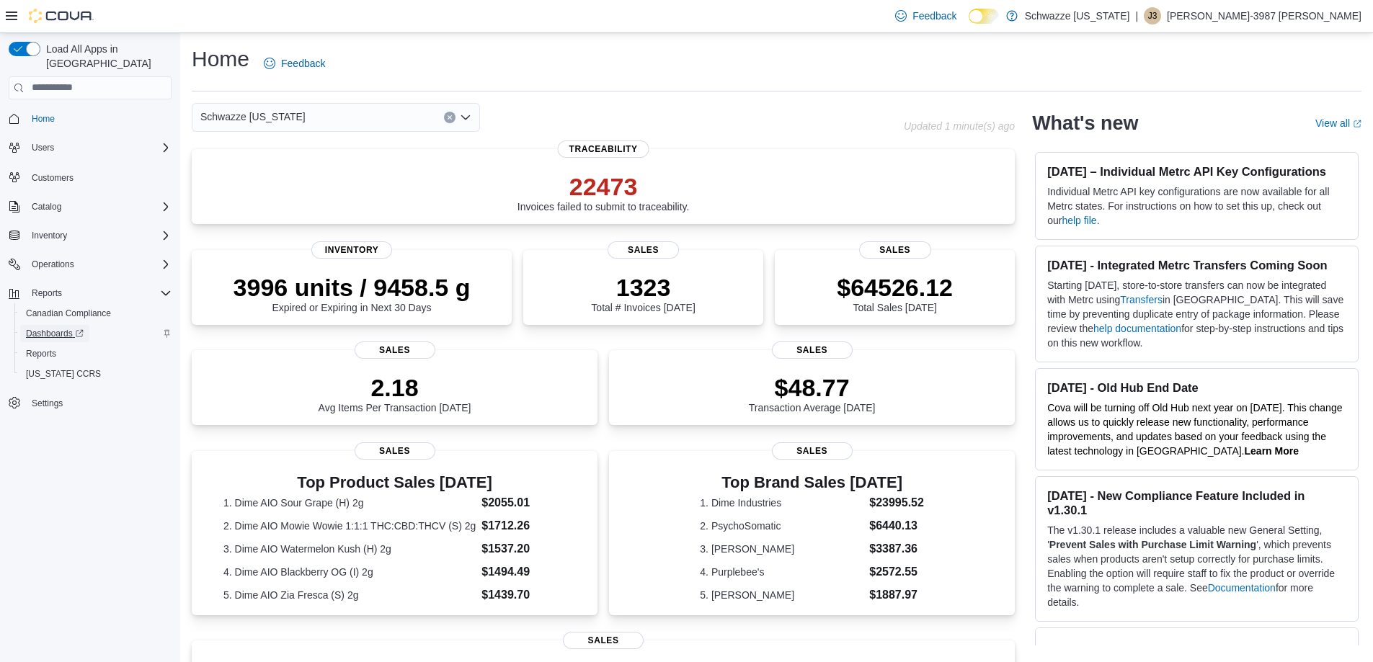
click at [49, 328] on span "Dashboards" at bounding box center [55, 334] width 58 height 12
click at [48, 348] on span "Reports" at bounding box center [41, 354] width 30 height 12
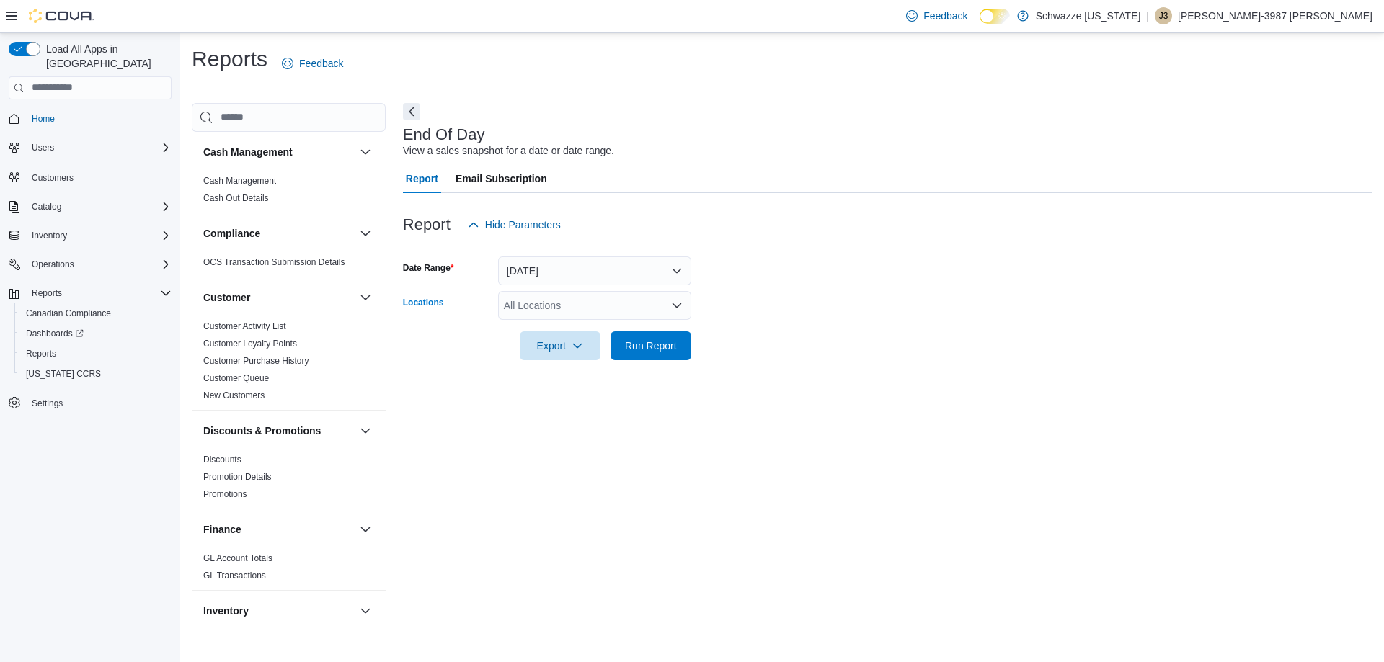
click at [519, 306] on div "All Locations" at bounding box center [594, 305] width 193 height 29
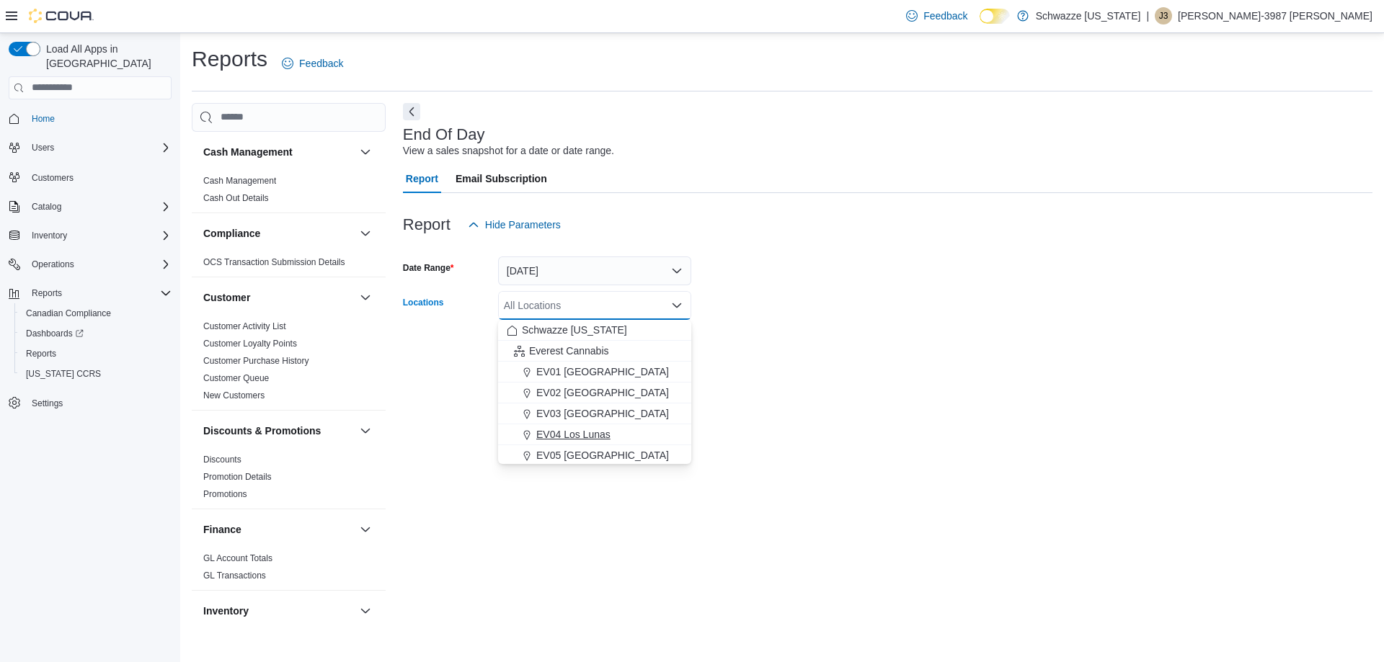
click at [549, 435] on span "EV04 Los Lunas" at bounding box center [573, 434] width 74 height 14
click at [816, 342] on form "Date Range [DATE] Locations EV04 [GEOGRAPHIC_DATA] Combo box. Selected. EV04 Lo…" at bounding box center [888, 299] width 970 height 121
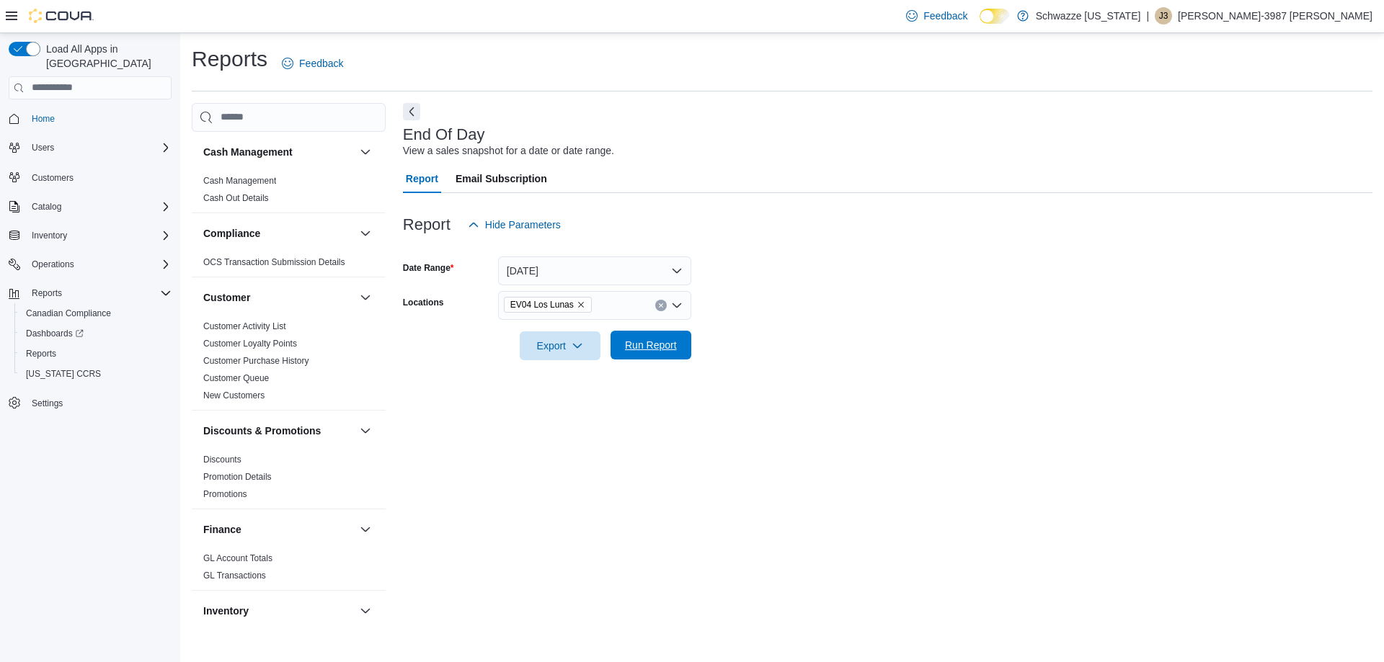
click at [645, 353] on span "Run Report" at bounding box center [650, 345] width 63 height 29
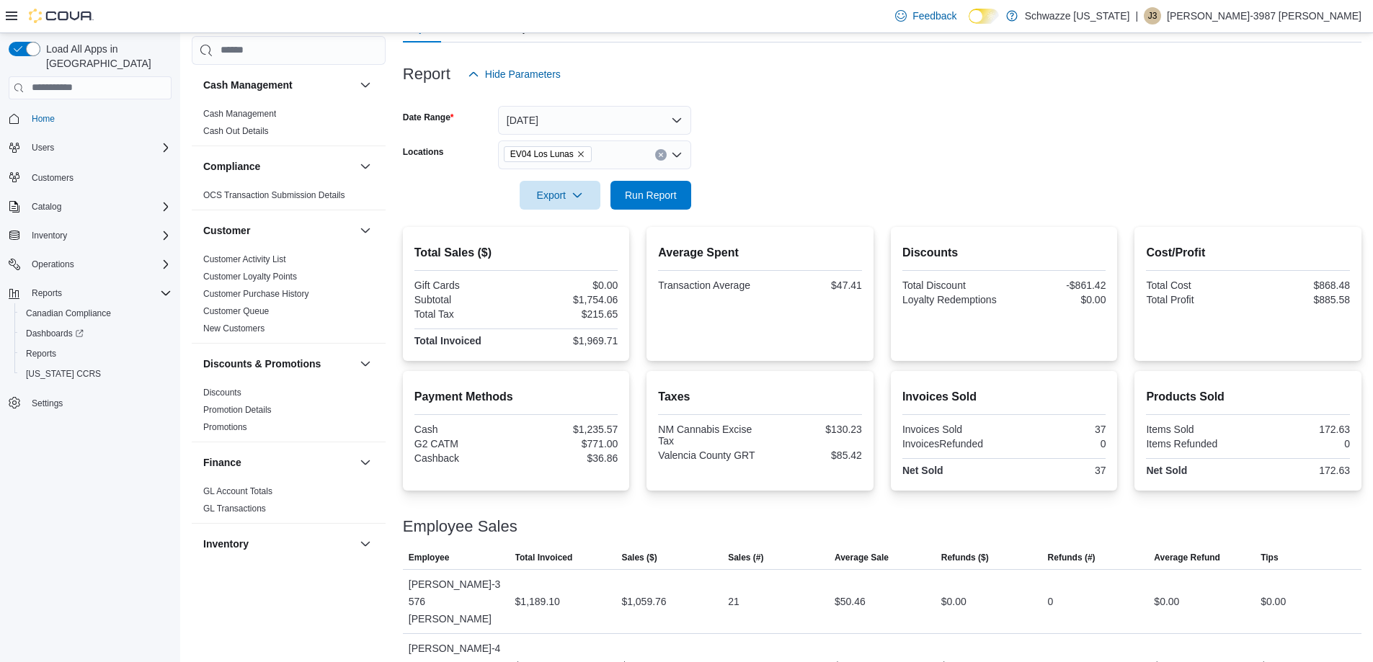
scroll to position [176, 0]
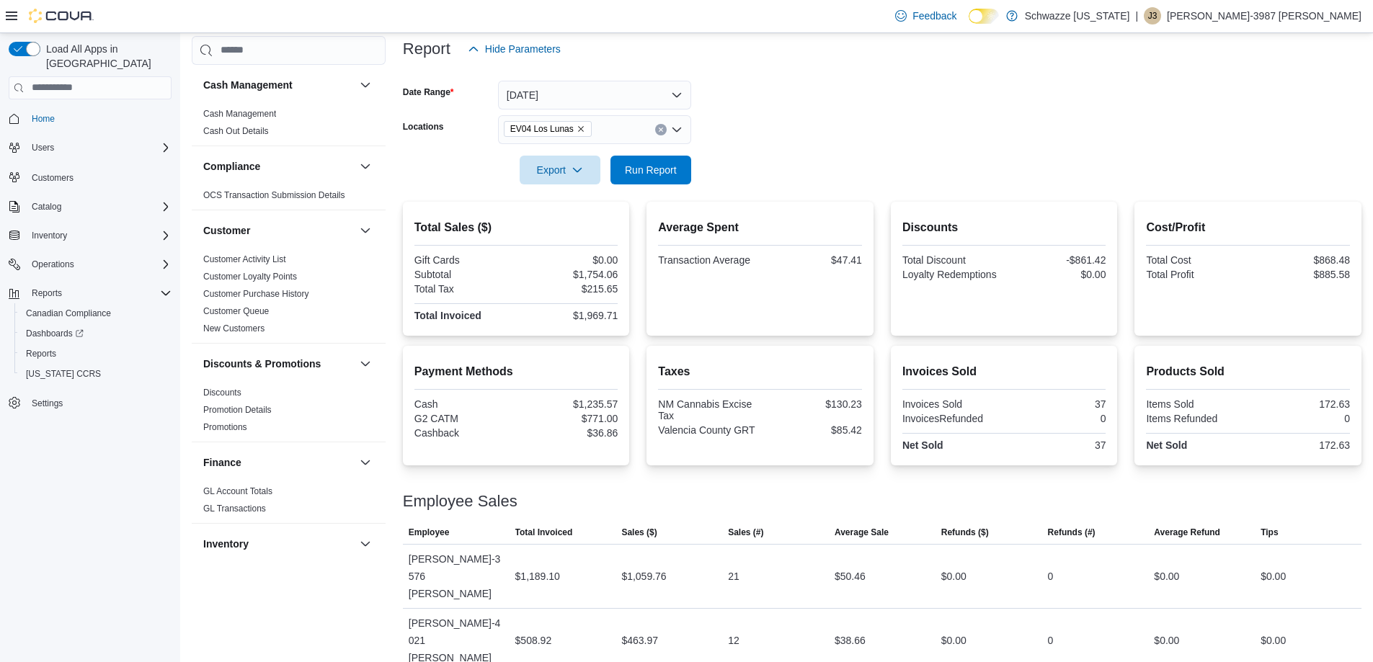
click at [639, 148] on div at bounding box center [882, 150] width 959 height 12
click at [638, 169] on span "Run Report" at bounding box center [651, 169] width 52 height 14
click at [634, 162] on span "Run Report" at bounding box center [650, 169] width 63 height 29
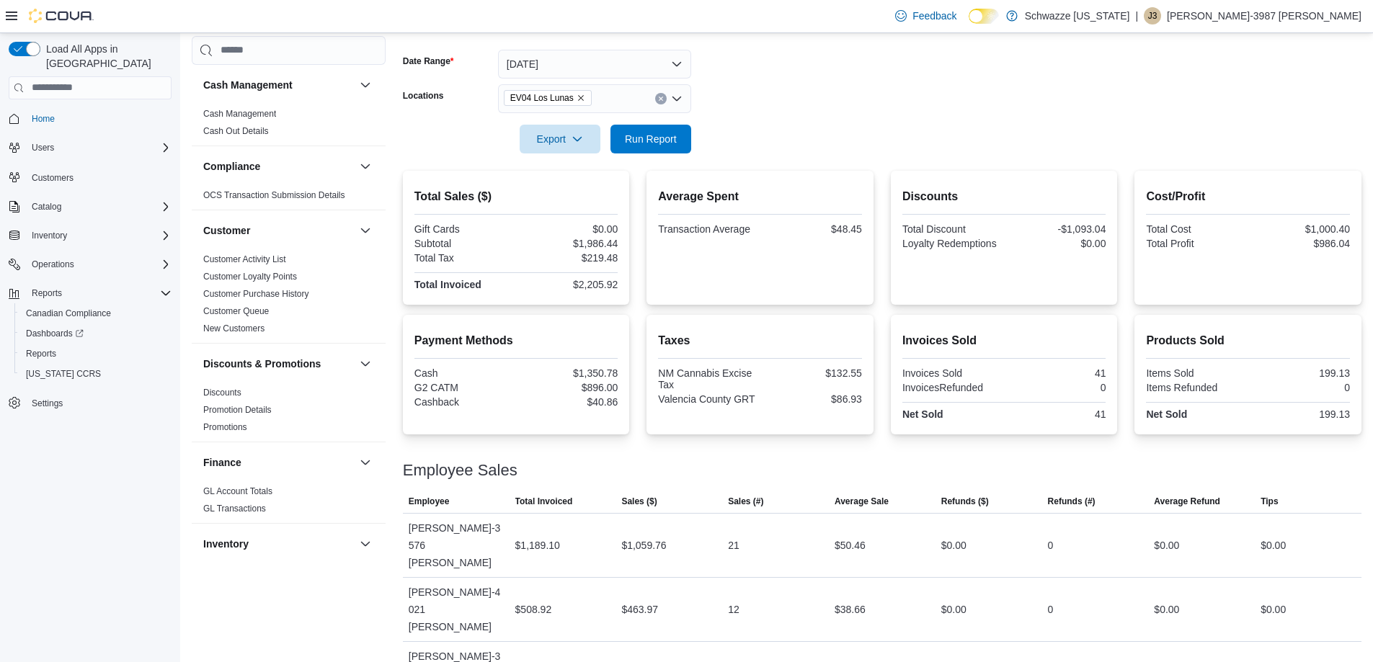
scroll to position [223, 0]
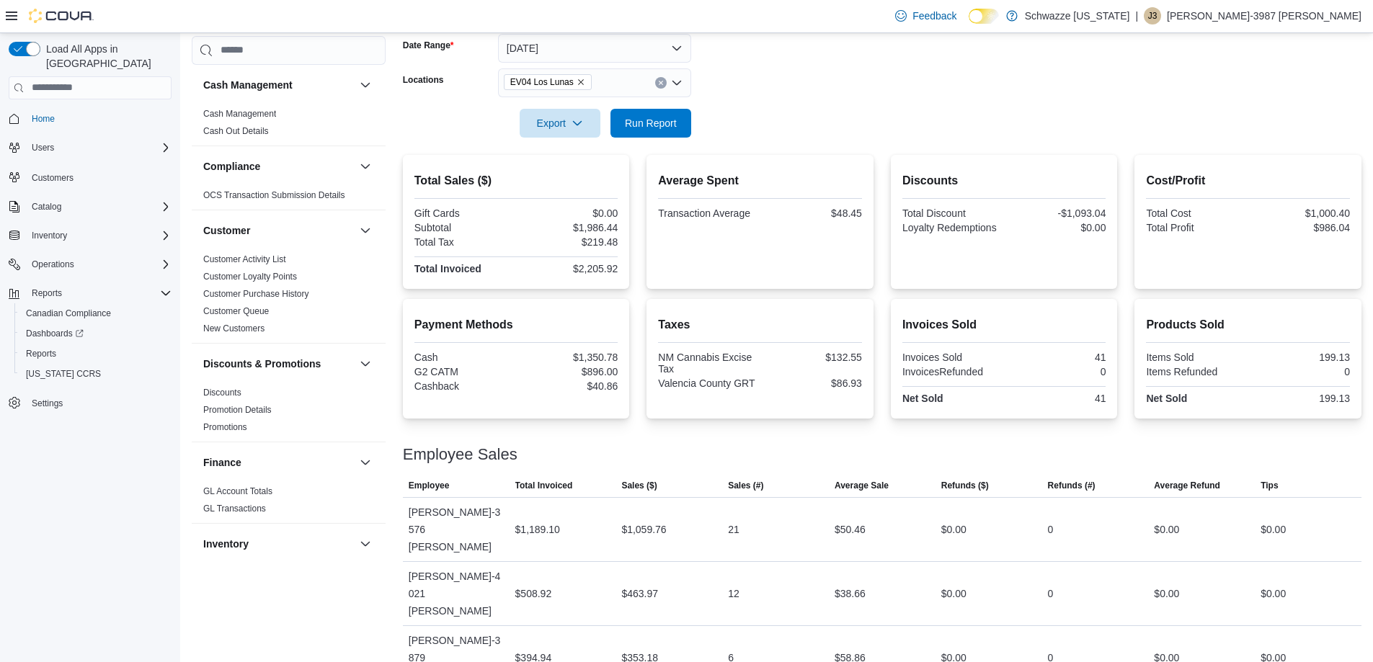
click at [644, 102] on div at bounding box center [882, 103] width 959 height 12
click at [639, 116] on span "Run Report" at bounding box center [651, 122] width 52 height 14
click at [656, 114] on span "Run Report" at bounding box center [650, 122] width 63 height 29
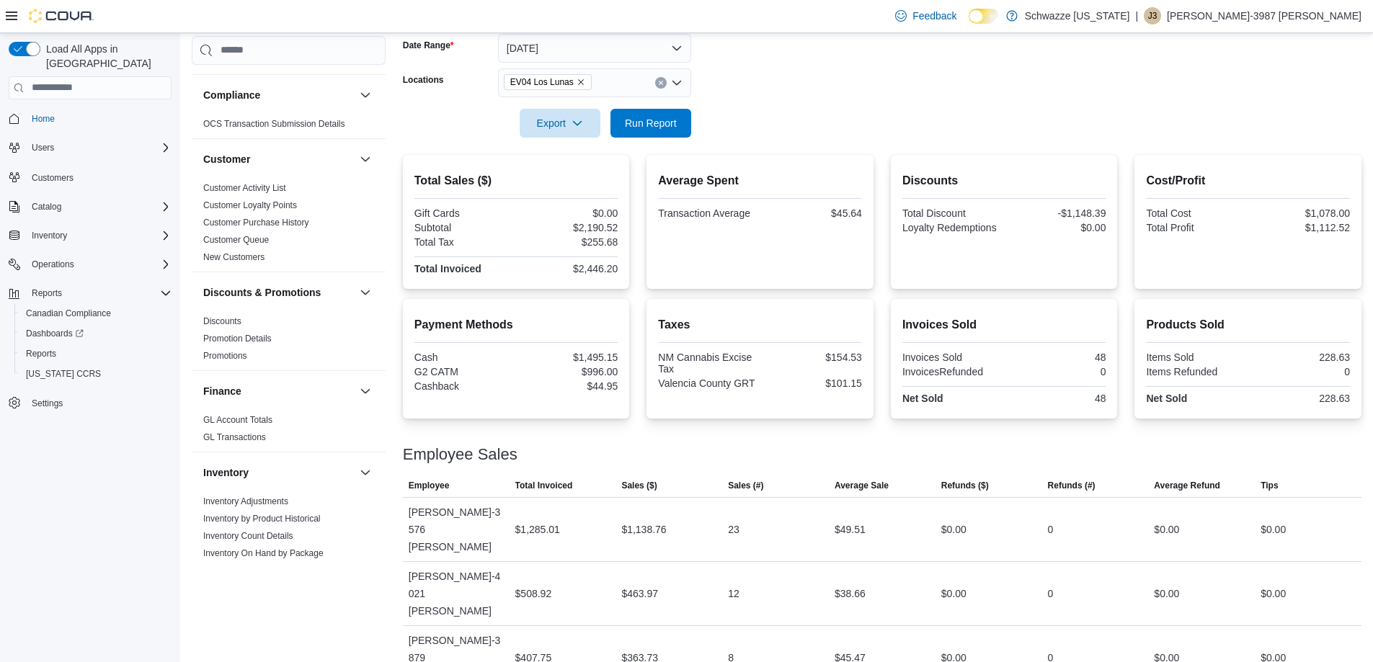
scroll to position [72, 0]
click at [652, 130] on span "Run Report" at bounding box center [650, 122] width 63 height 29
